Goal: Check status: Check status

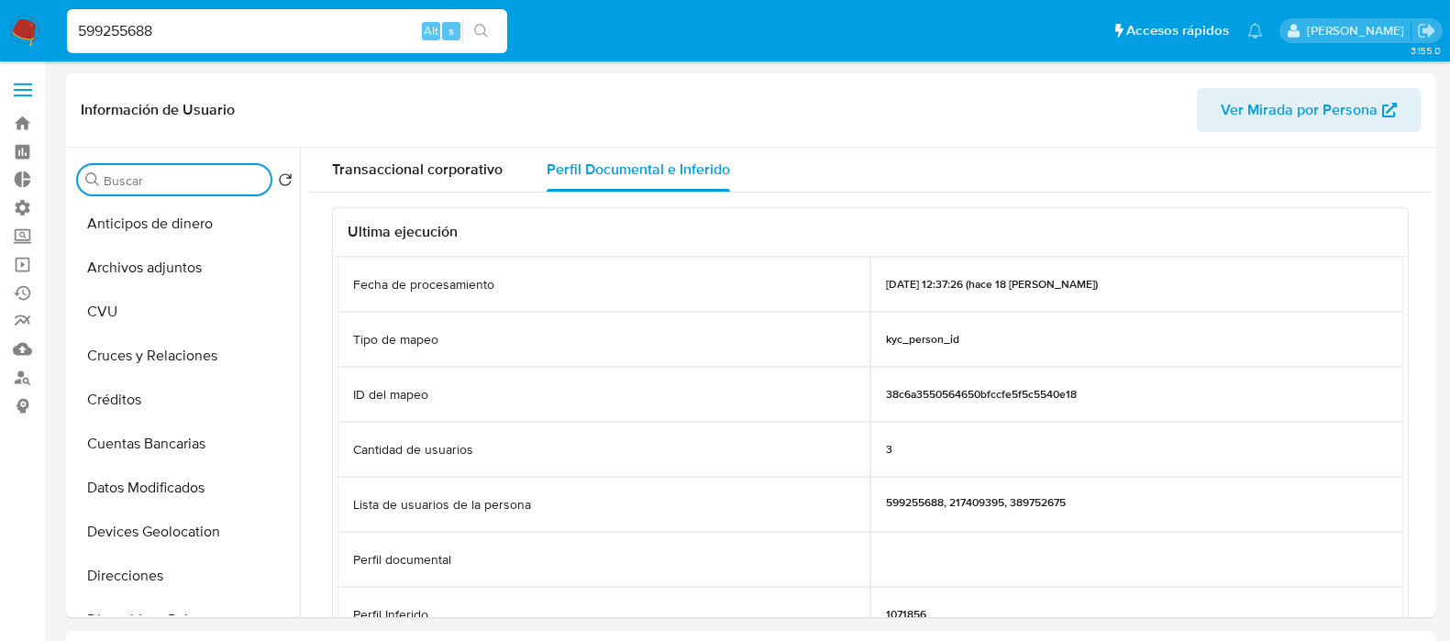
select select "10"
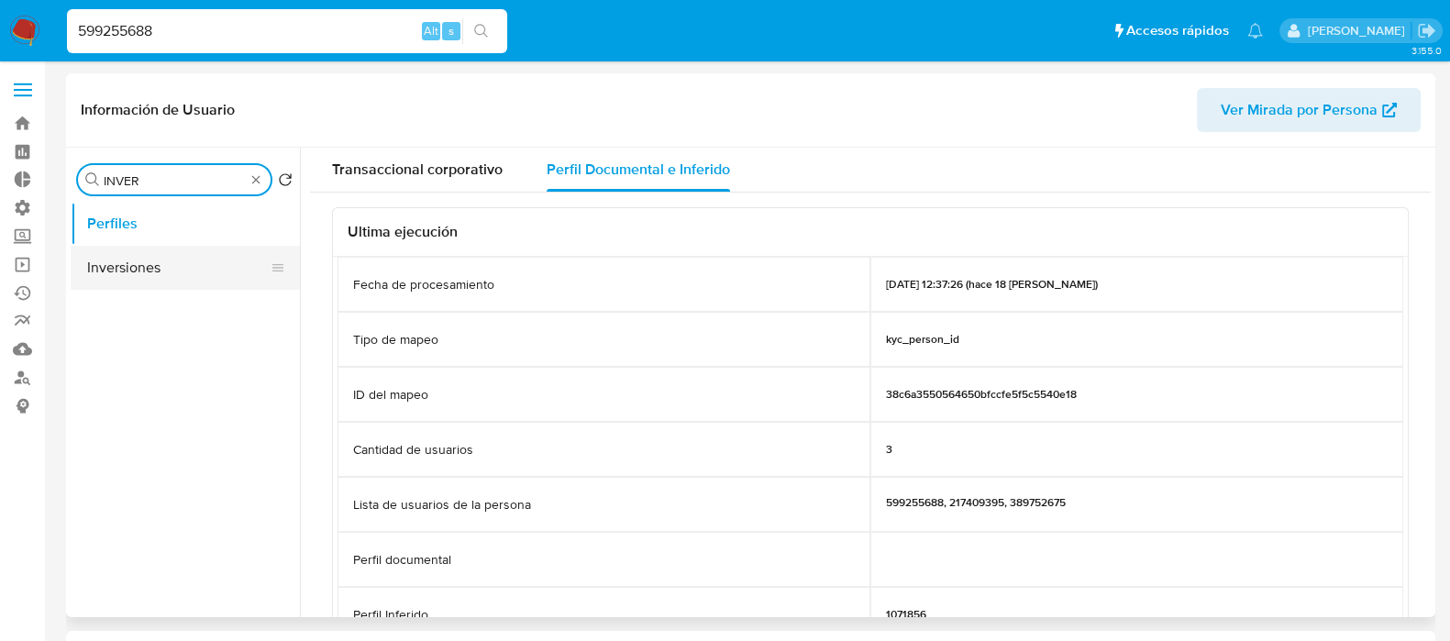
type input "INVER"
click at [186, 281] on button "Inversiones" at bounding box center [178, 268] width 215 height 44
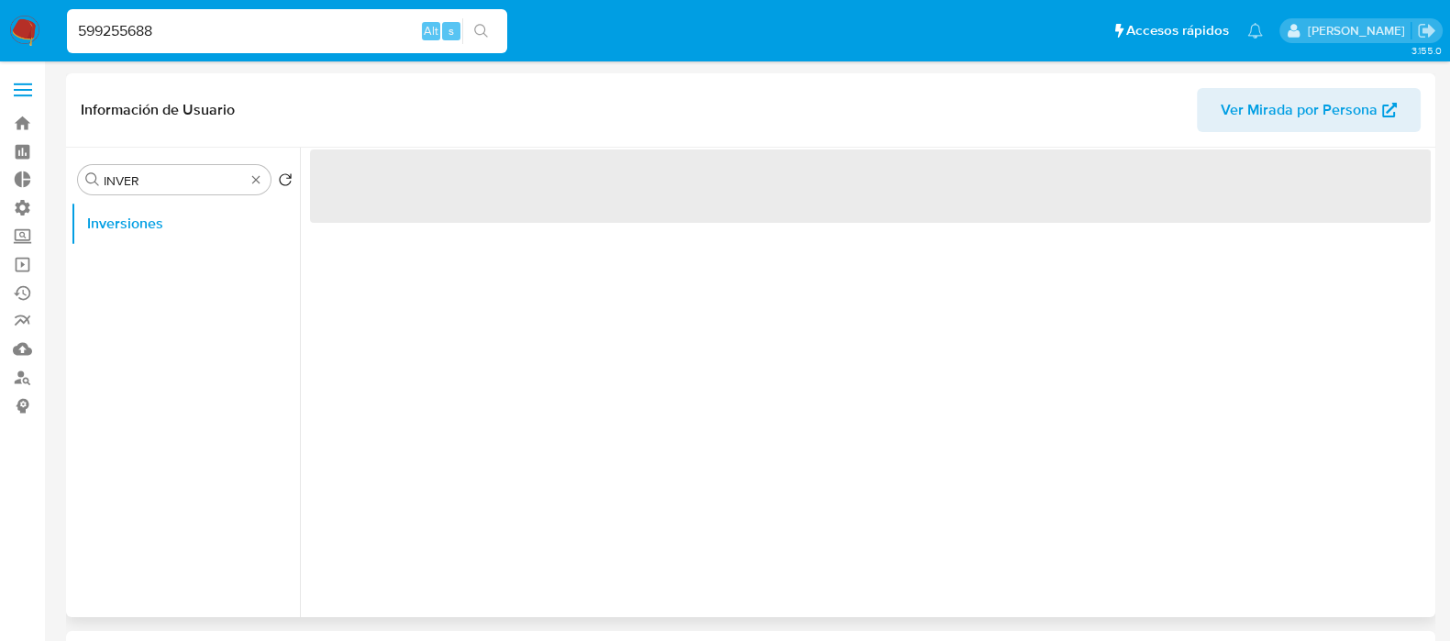
click at [468, 376] on div "‌" at bounding box center [865, 382] width 1131 height 469
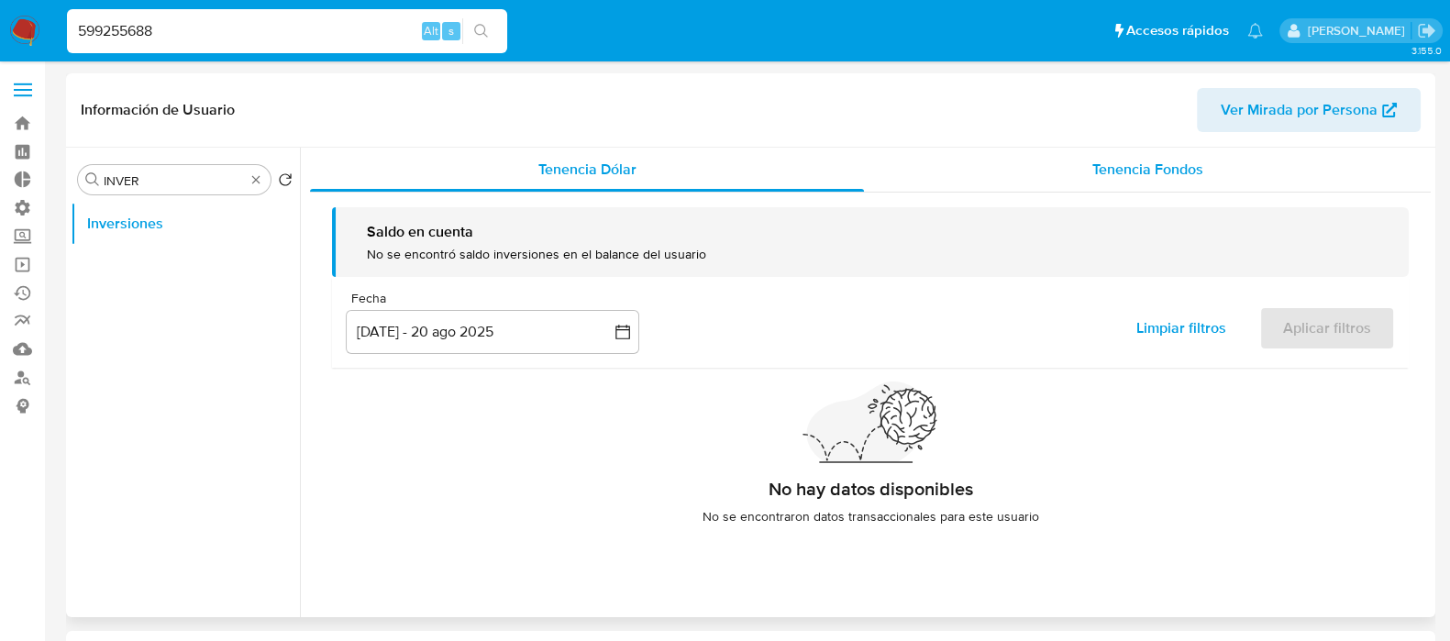
click at [1120, 183] on div "Tenencia Fondos" at bounding box center [1147, 170] width 567 height 44
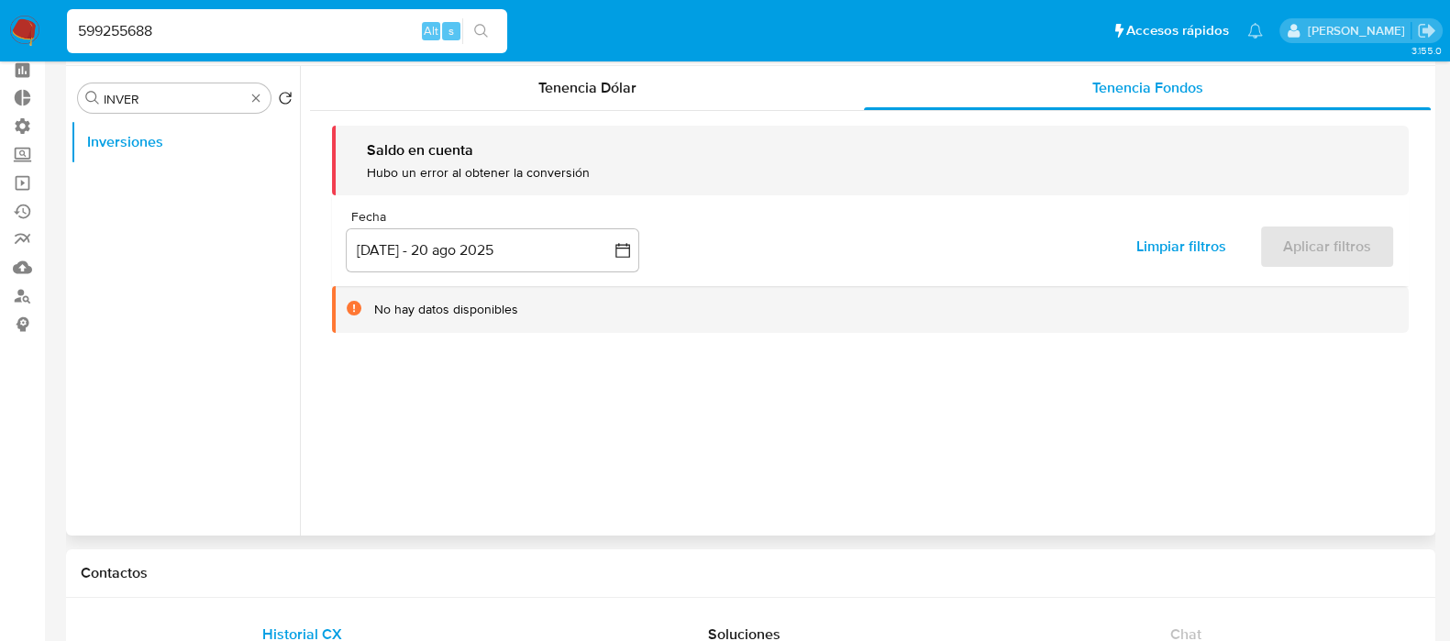
scroll to position [114, 0]
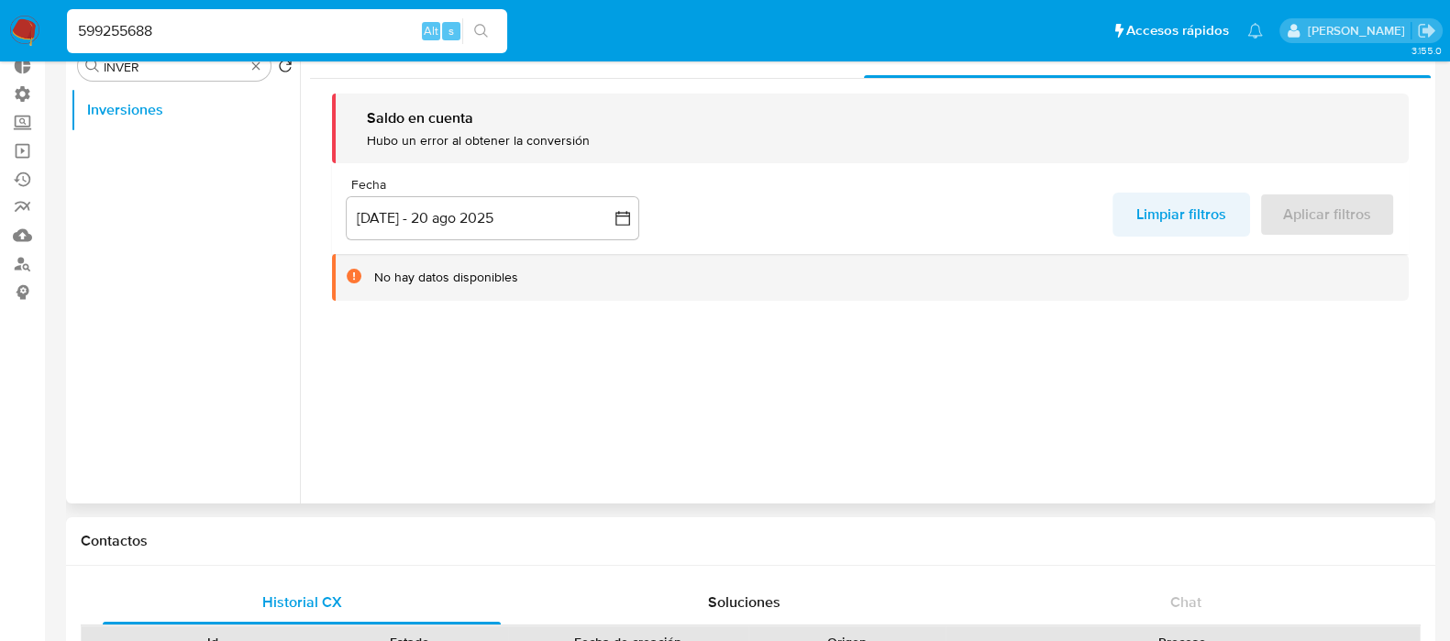
click at [1151, 215] on span "Limpiar filtros" at bounding box center [1181, 214] width 90 height 40
click at [618, 222] on icon "button" at bounding box center [622, 218] width 18 height 18
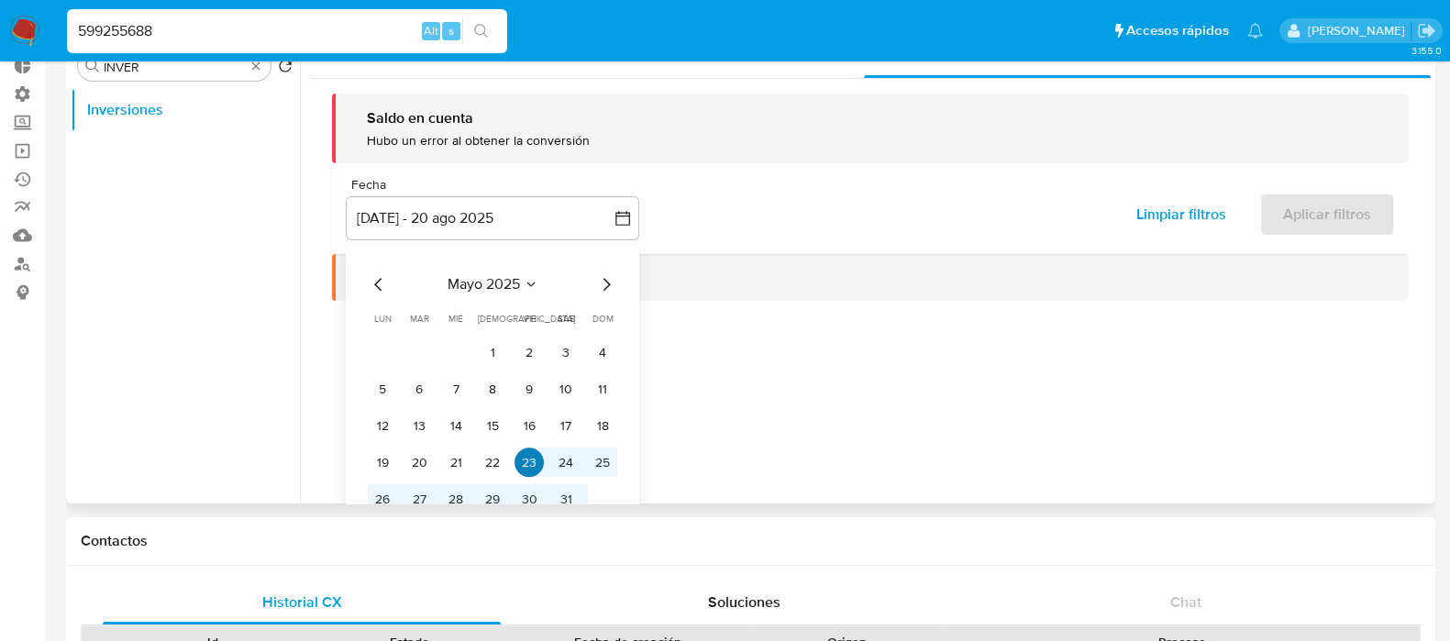
click at [515, 465] on button "23" at bounding box center [528, 462] width 29 height 29
click at [570, 497] on button "31" at bounding box center [565, 499] width 29 height 29
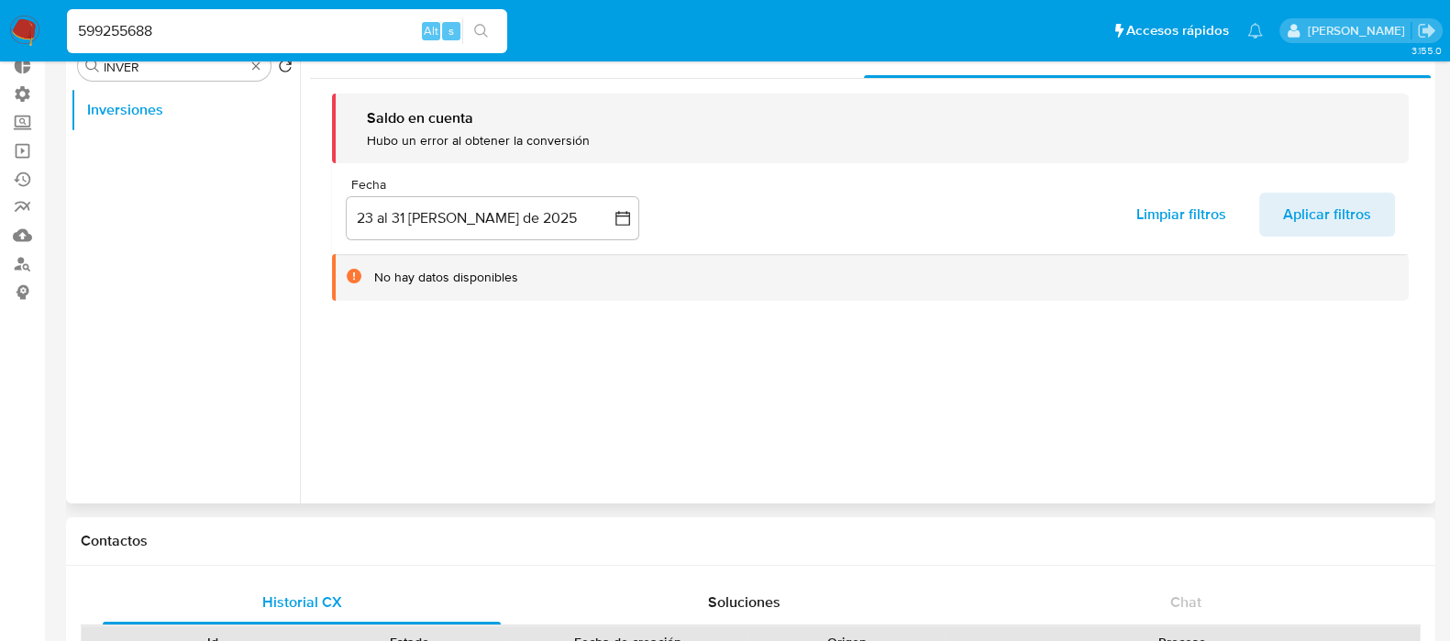
click at [803, 364] on div at bounding box center [865, 268] width 1131 height 469
click at [1284, 210] on span "Aplicar filtros" at bounding box center [1327, 214] width 88 height 40
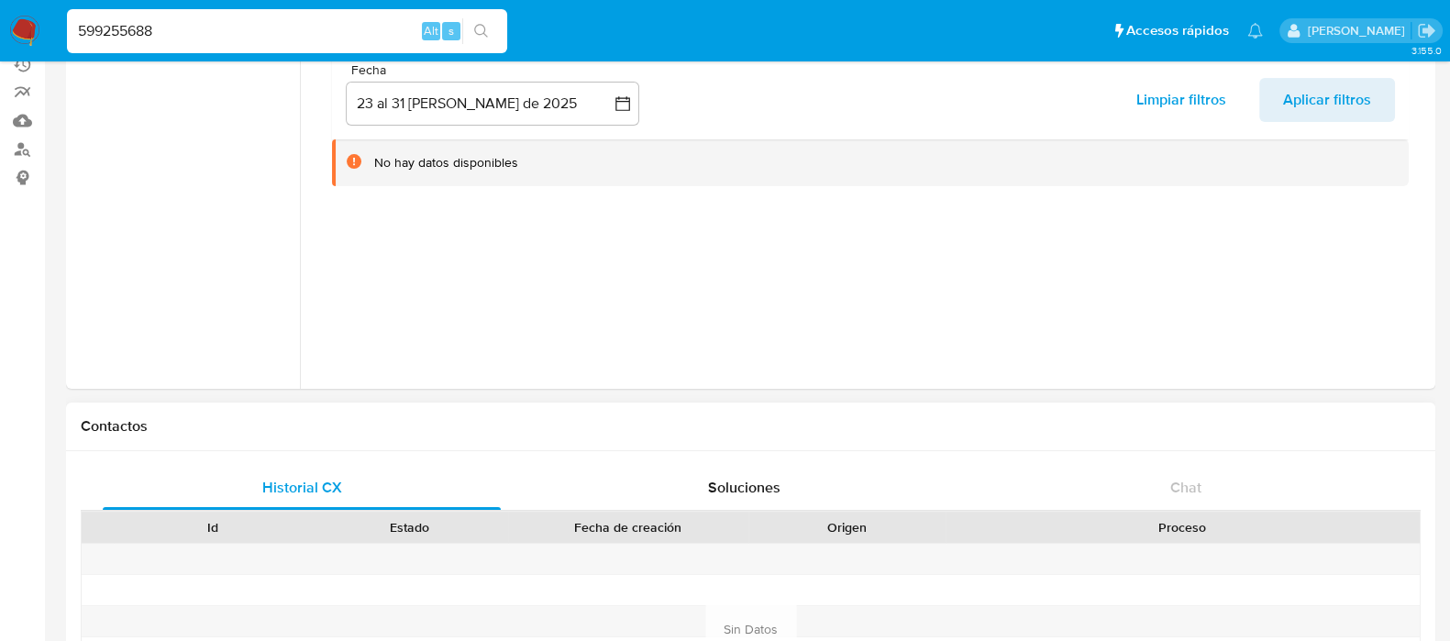
scroll to position [0, 0]
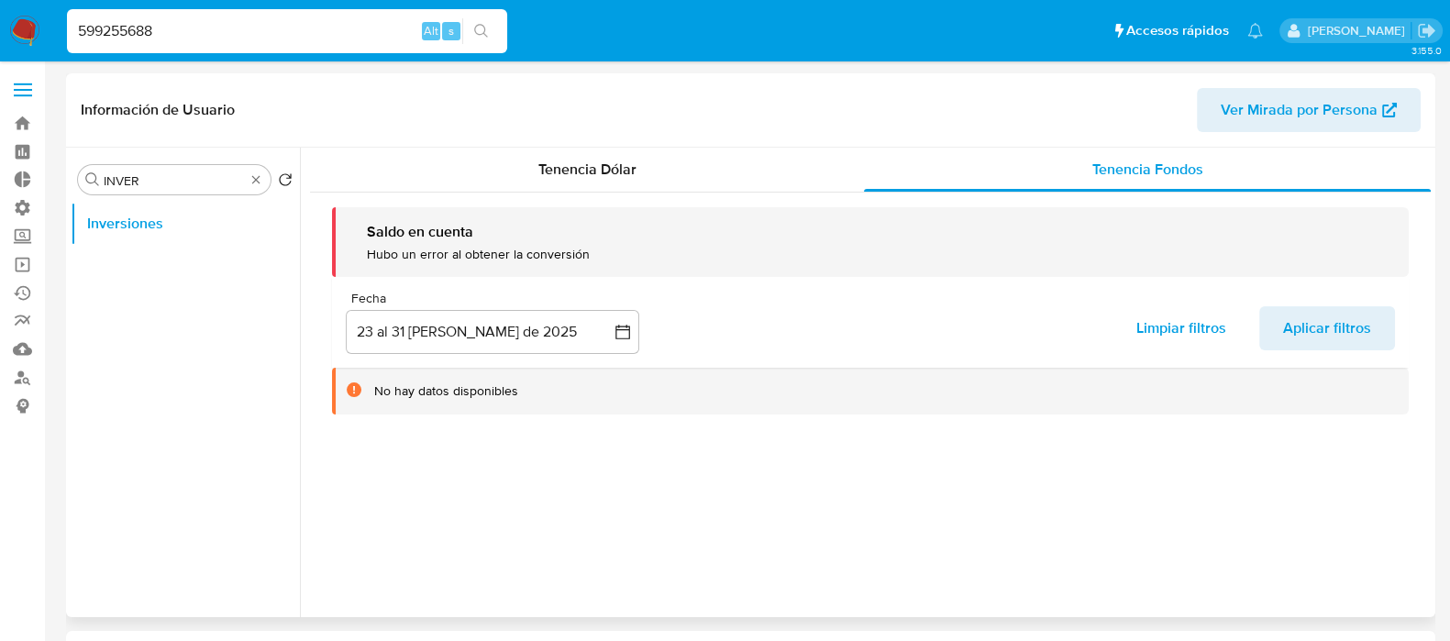
drag, startPoint x: 816, startPoint y: 535, endPoint x: 340, endPoint y: 196, distance: 583.9
click at [817, 536] on div at bounding box center [865, 382] width 1131 height 469
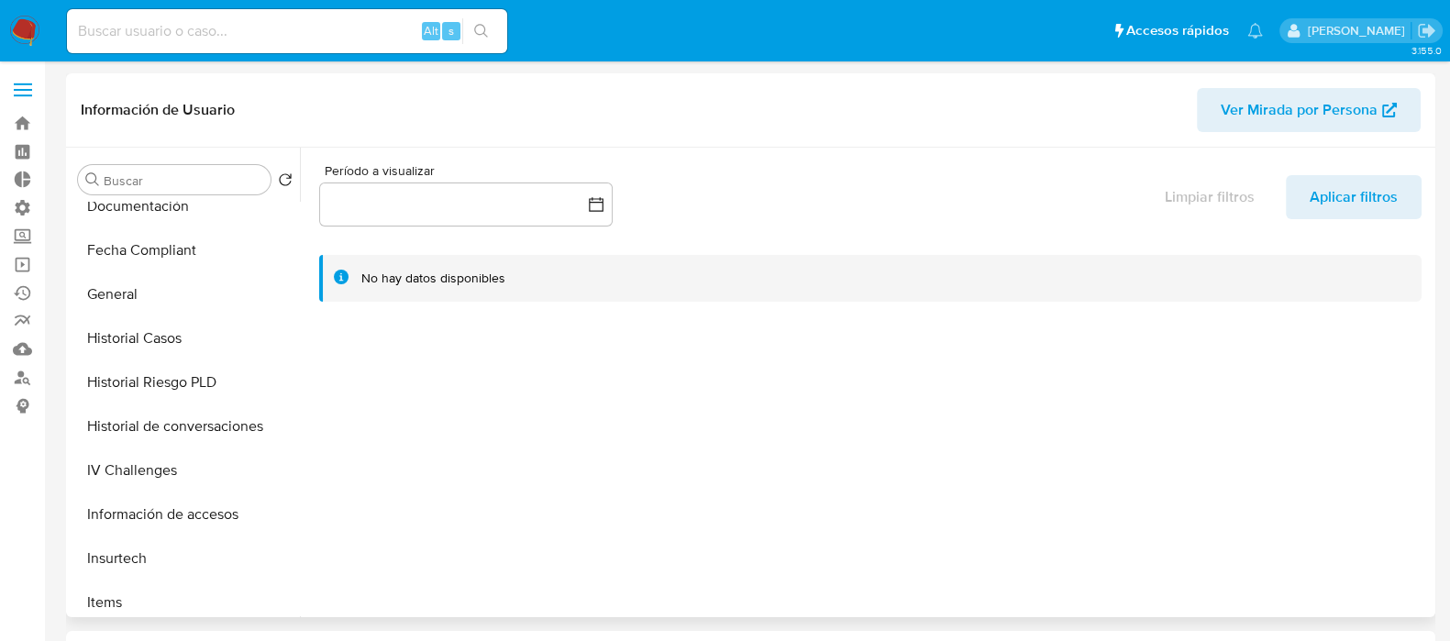
select select "10"
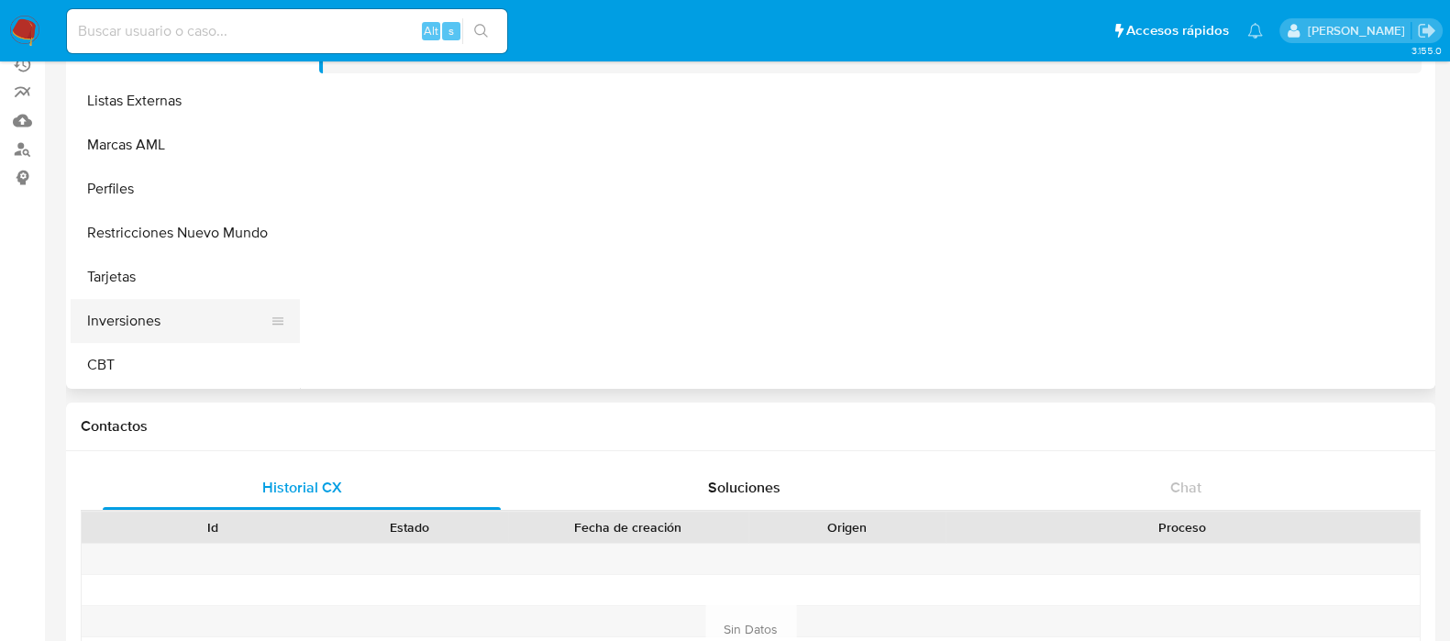
scroll to position [634, 0]
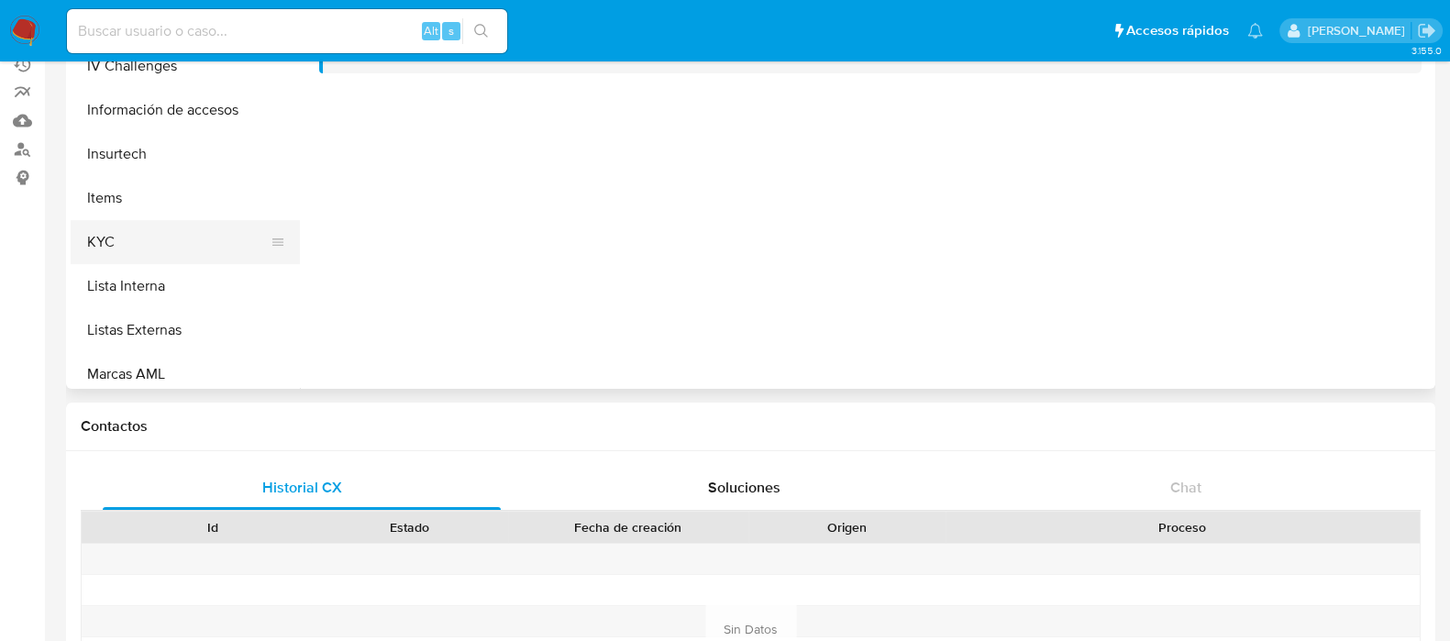
click at [172, 246] on button "KYC" at bounding box center [178, 242] width 215 height 44
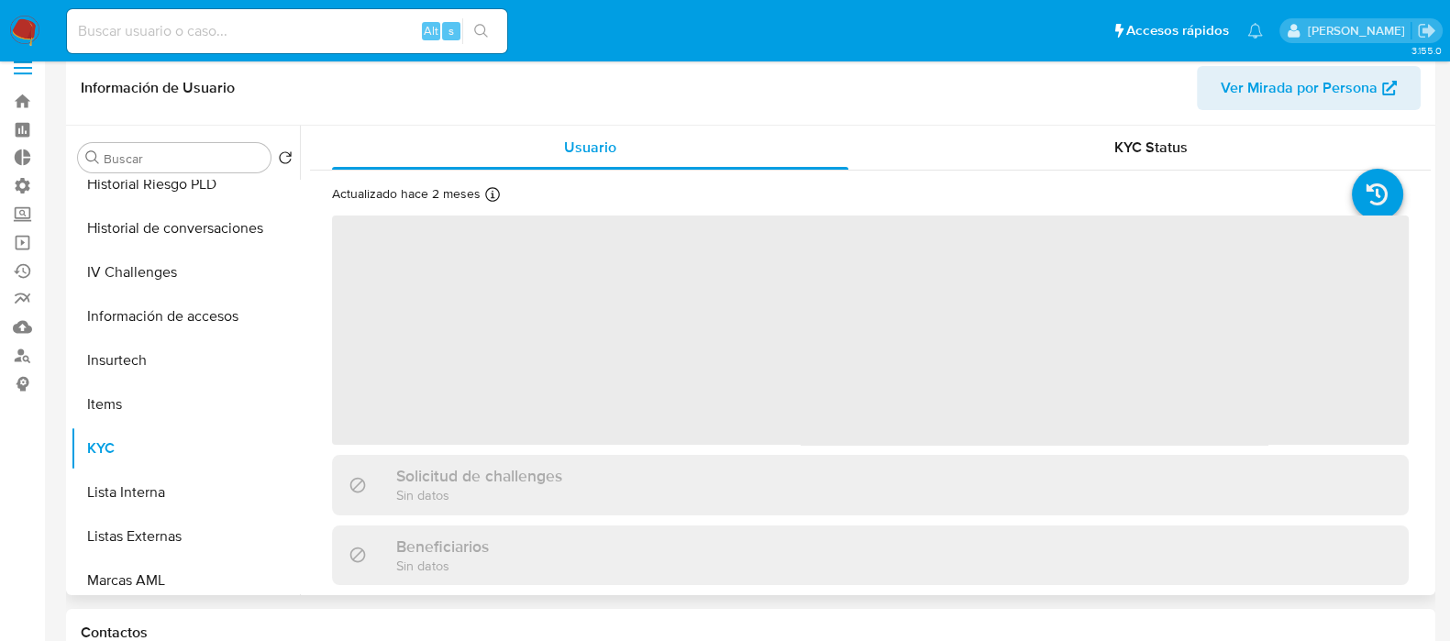
scroll to position [0, 0]
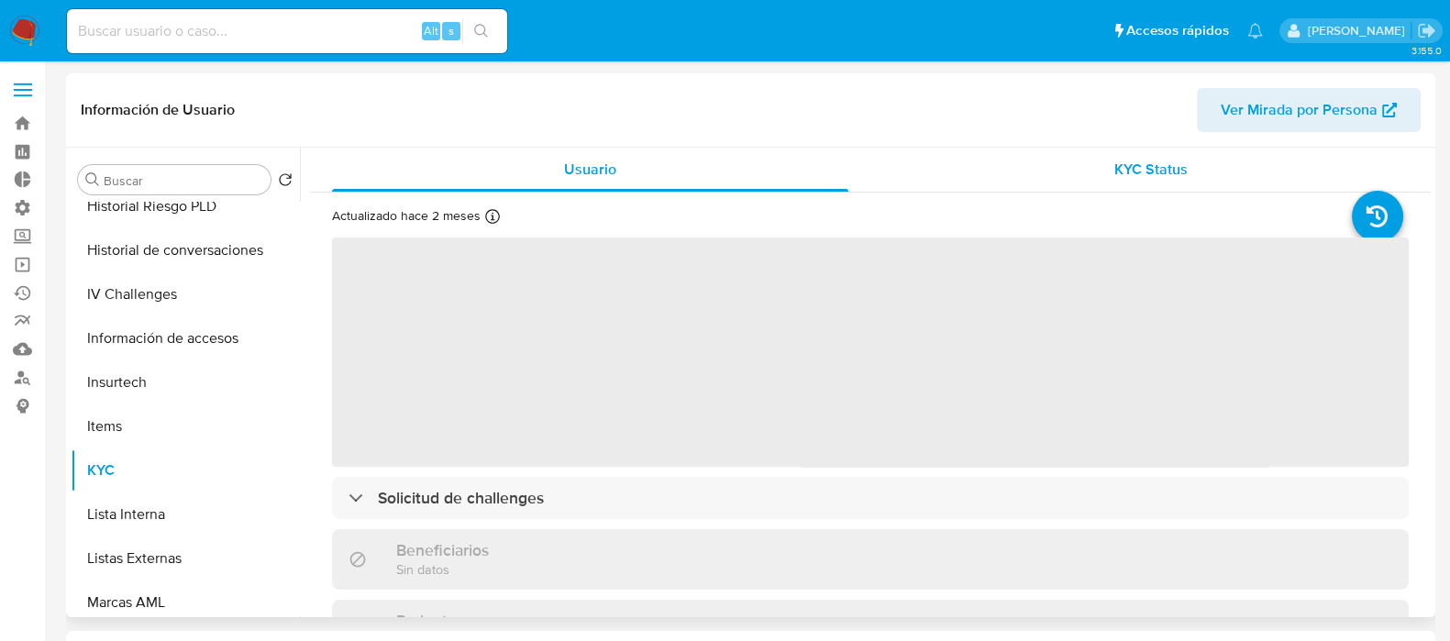
click at [1140, 171] on span "KYC Status" at bounding box center [1150, 169] width 73 height 21
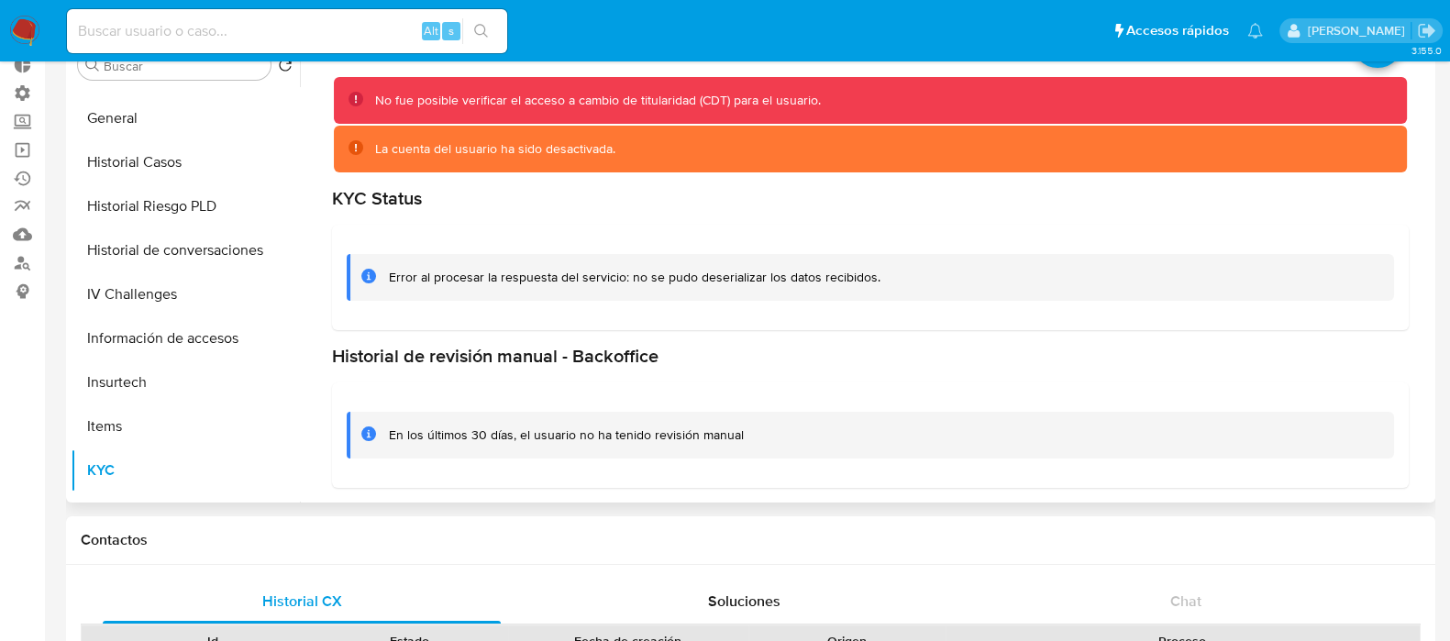
scroll to position [114, 0]
